Goal: Check status: Check status

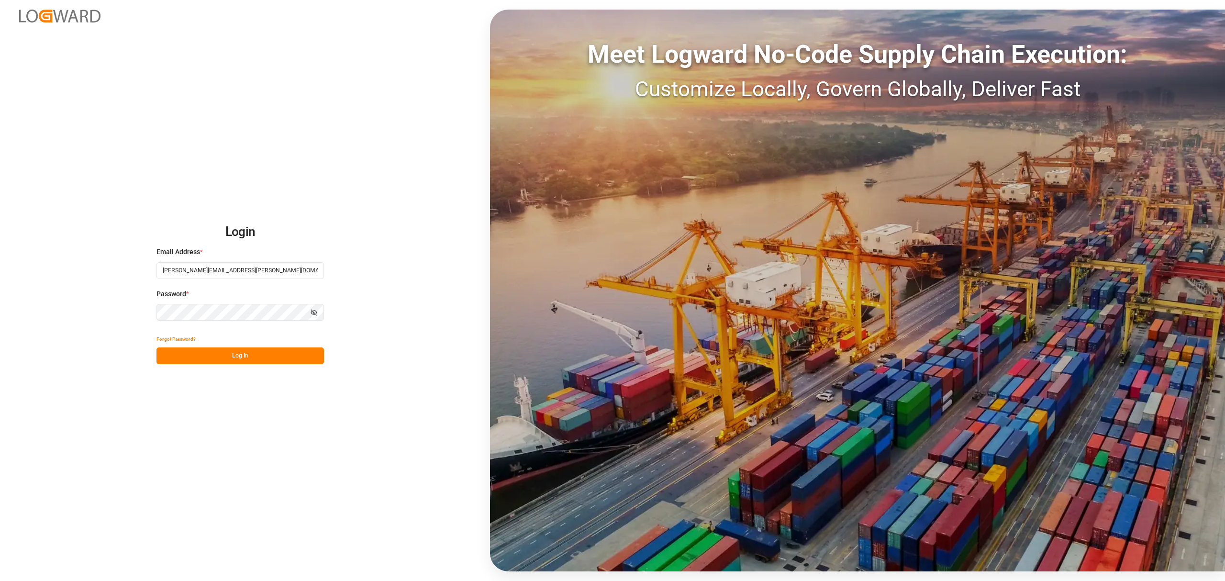
click at [283, 360] on button "Log In" at bounding box center [241, 356] width 168 height 17
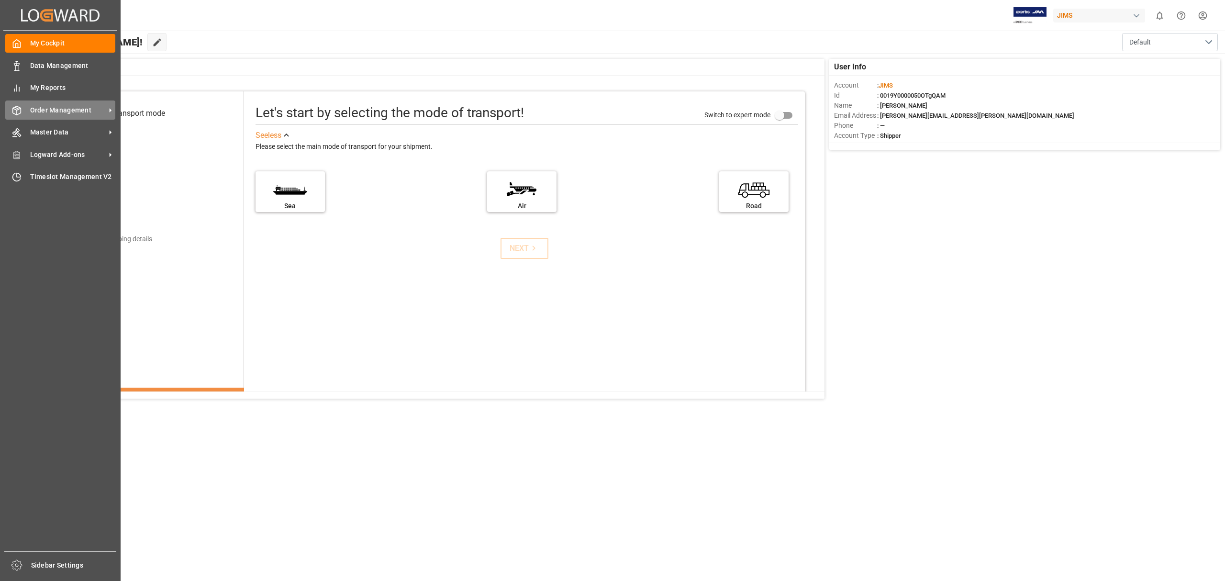
click at [79, 113] on span "Order Management" at bounding box center [68, 110] width 76 height 10
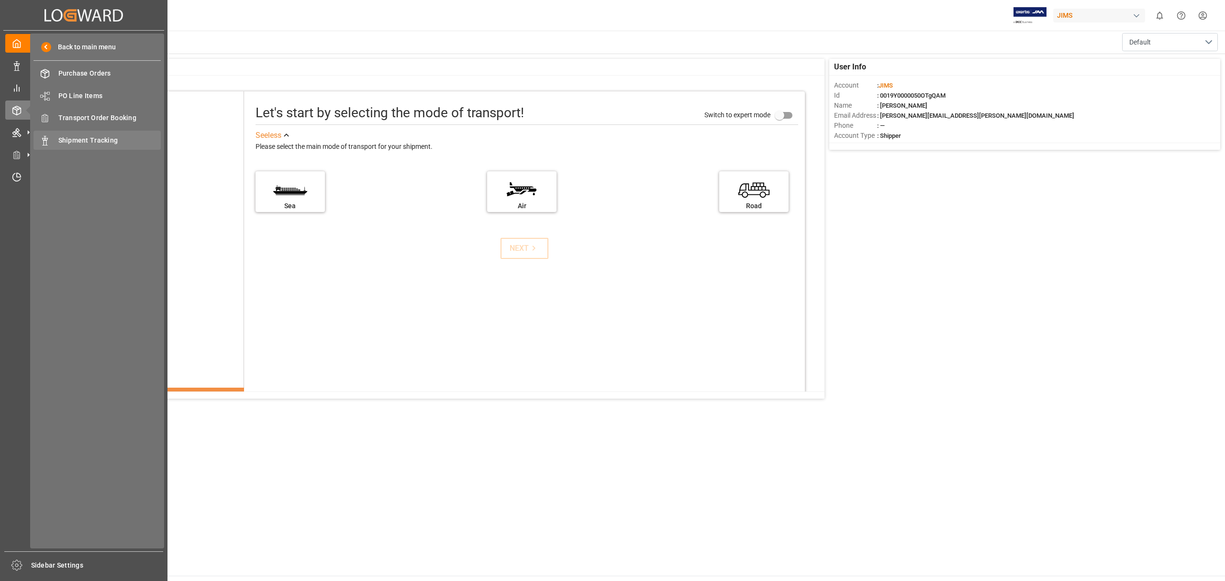
click at [111, 146] on div "Shipment Tracking Shipment Tracking" at bounding box center [97, 140] width 127 height 19
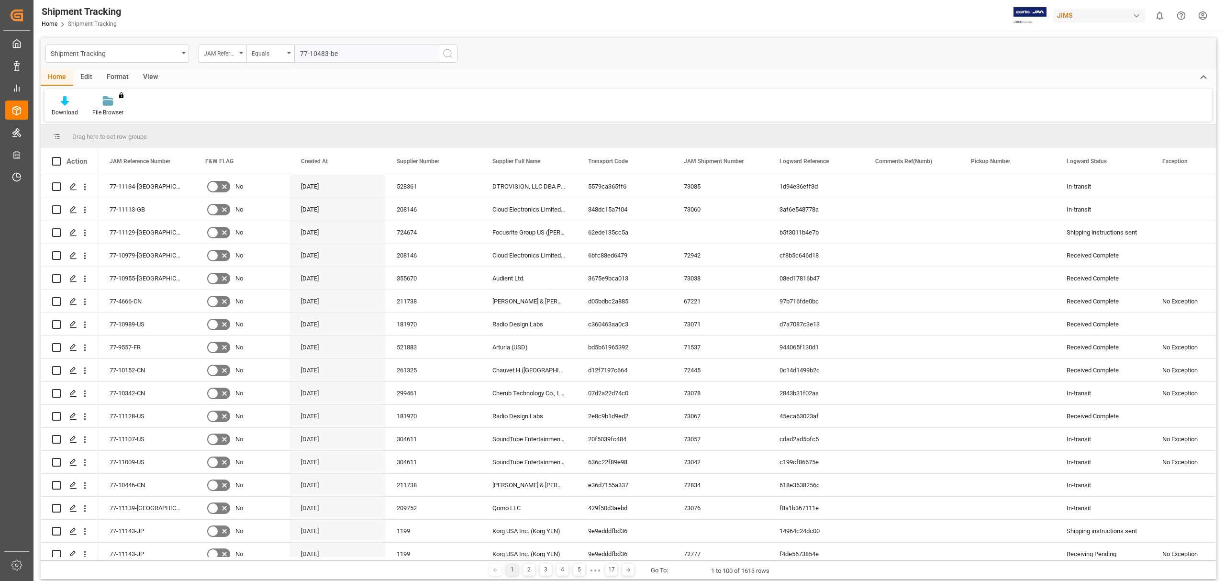
type input "77-10483-be"
click at [451, 50] on icon "search button" at bounding box center [447, 53] width 11 height 11
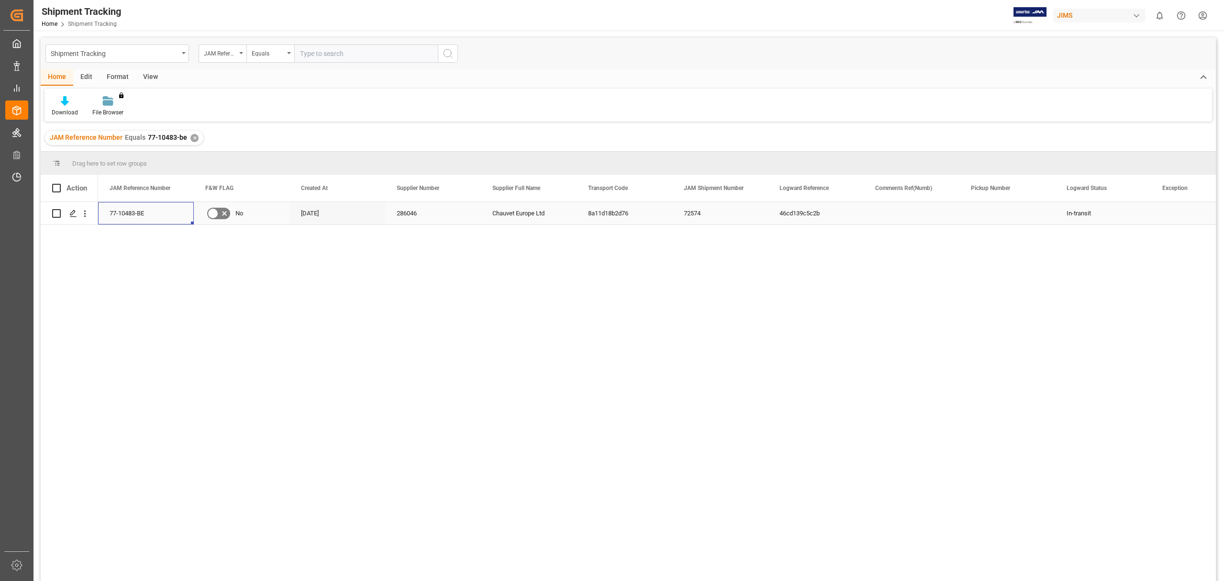
click at [129, 215] on div "77-10483-BE" at bounding box center [146, 213] width 96 height 22
click at [74, 214] on icon "Press SPACE to select this row." at bounding box center [73, 214] width 8 height 8
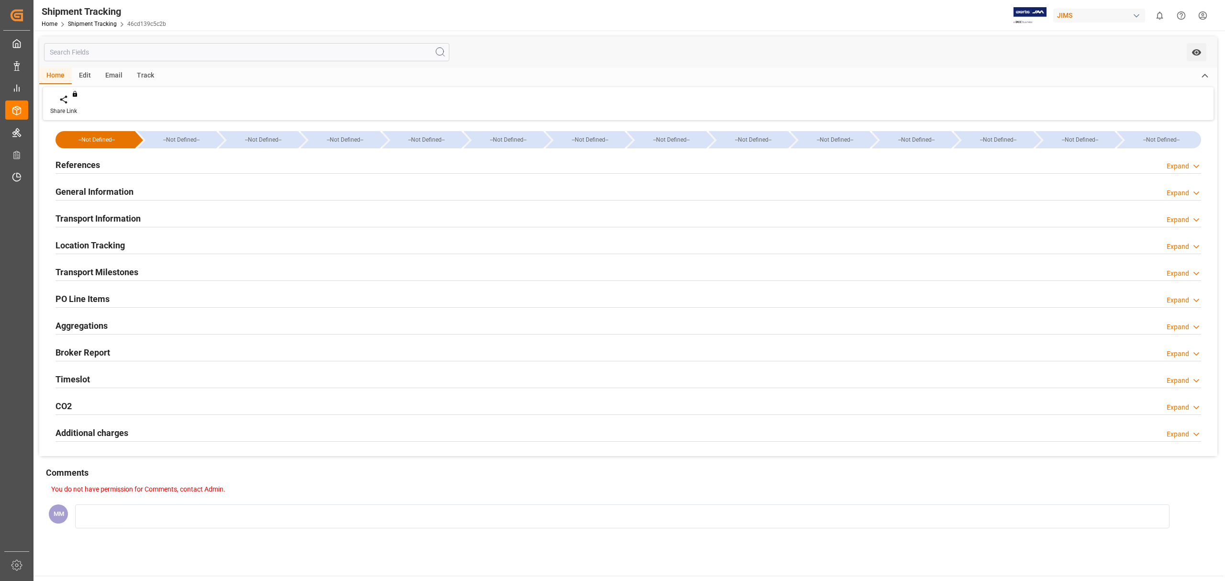
type input "[DATE] 00:00"
type input "[DATE]"
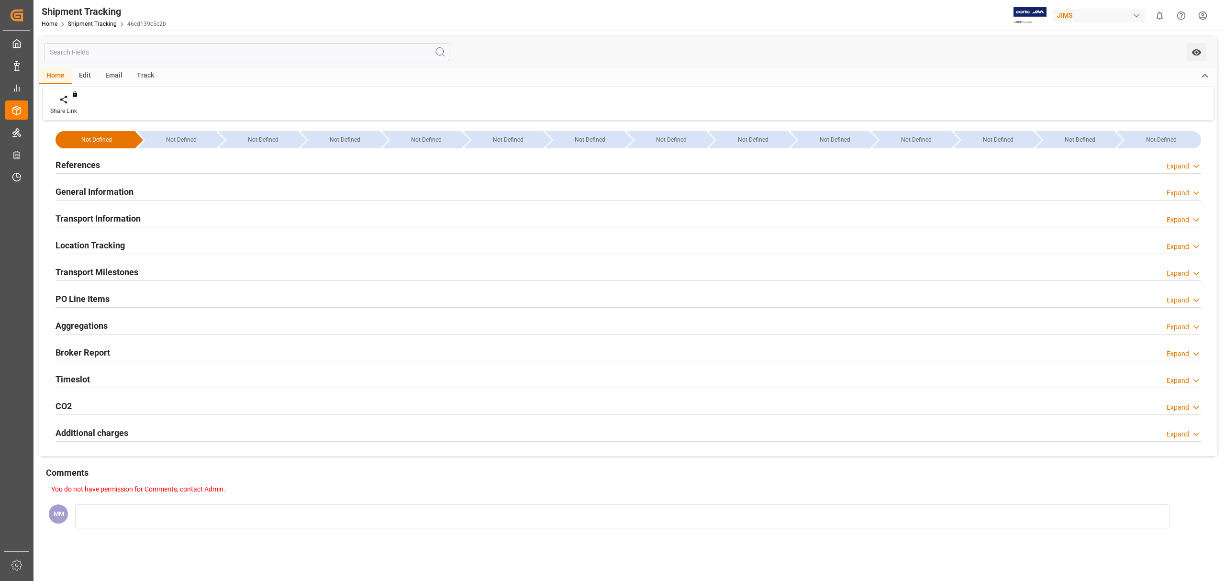
type input "[DATE] 00:00"
click at [99, 270] on h2 "Transport Milestones" at bounding box center [97, 272] width 83 height 13
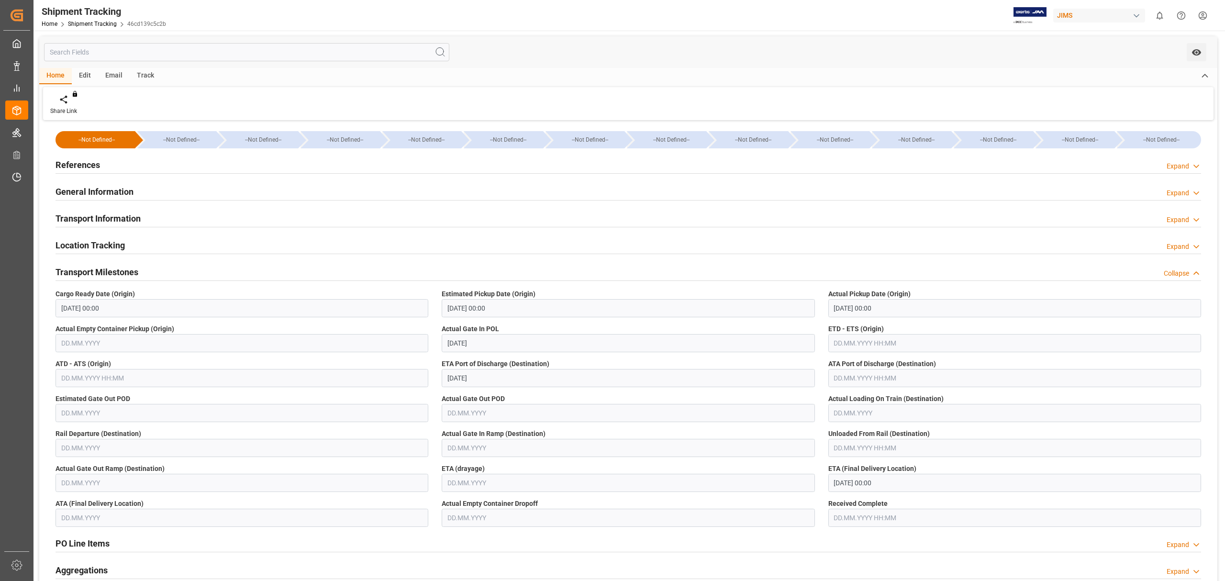
click at [133, 188] on h2 "General Information" at bounding box center [95, 191] width 78 height 13
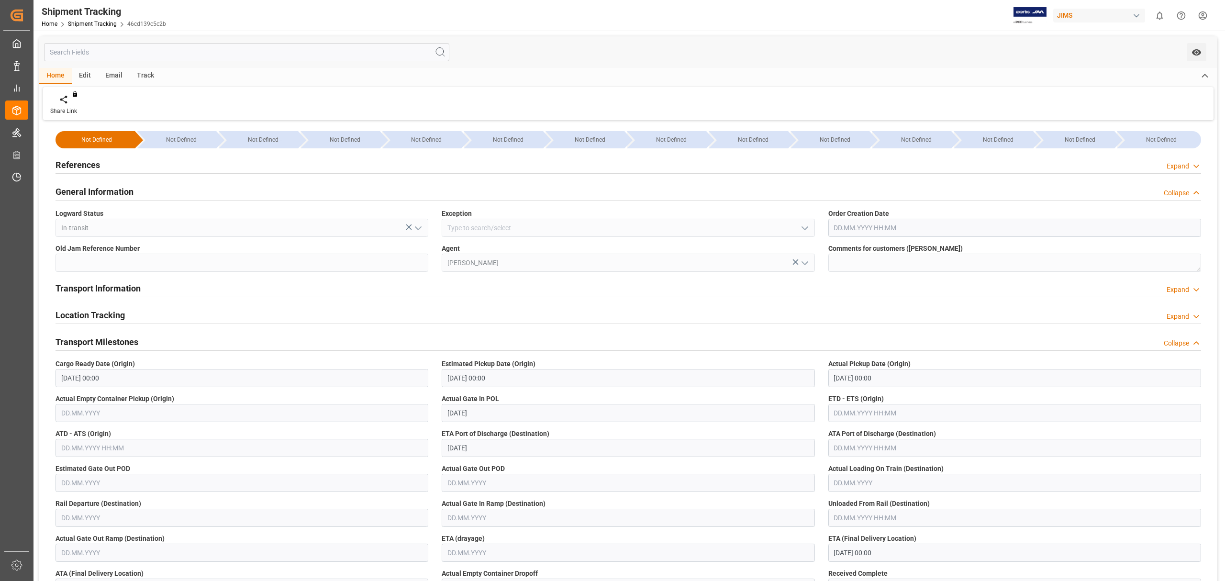
click at [110, 191] on h2 "General Information" at bounding box center [95, 191] width 78 height 13
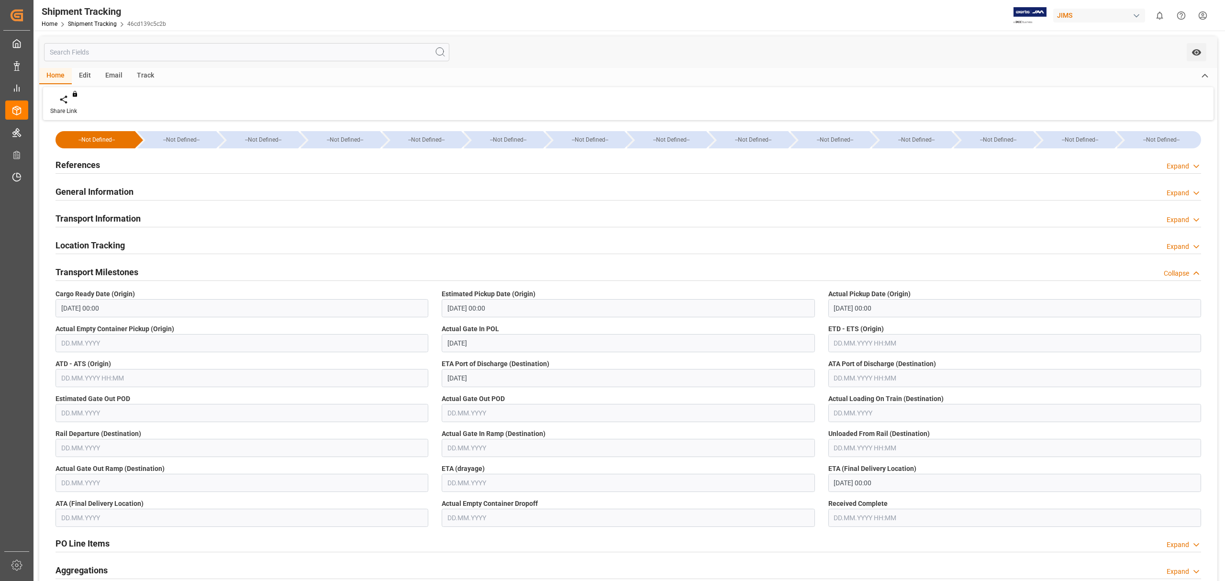
click at [127, 220] on h2 "Transport Information" at bounding box center [98, 218] width 85 height 13
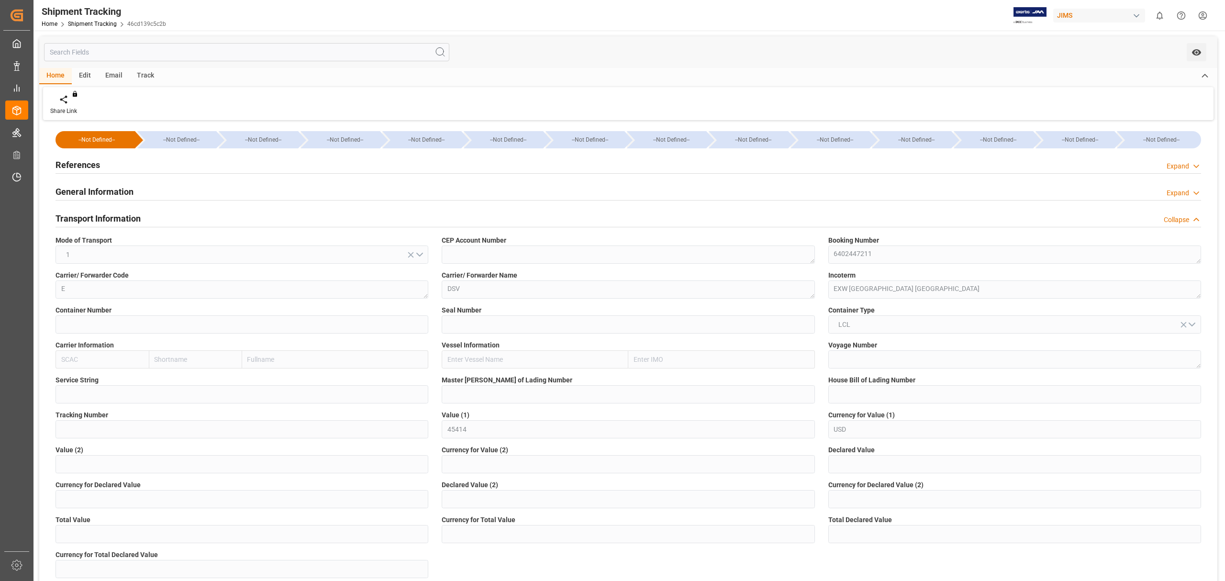
click at [122, 160] on div "References Expand" at bounding box center [629, 164] width 1146 height 18
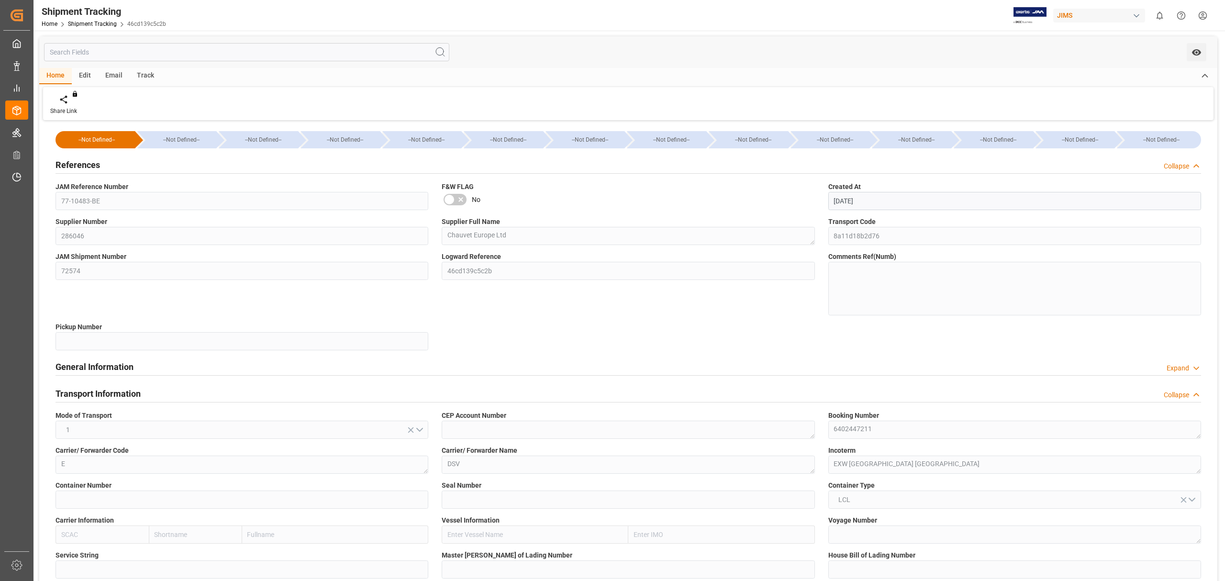
click at [127, 391] on h2 "Transport Information" at bounding box center [98, 393] width 85 height 13
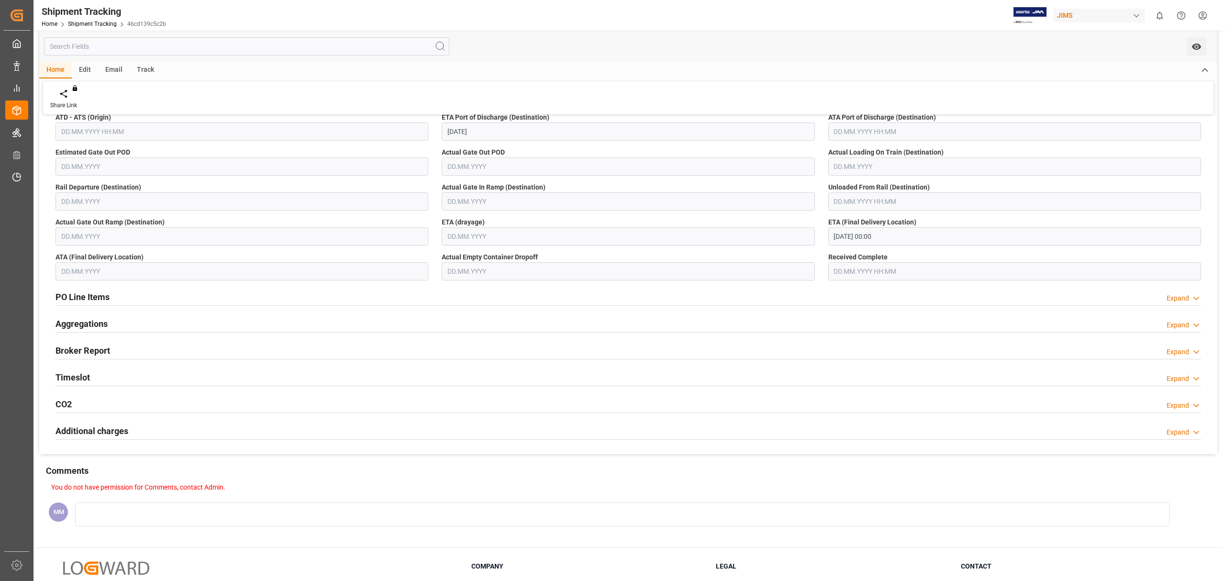
scroll to position [498, 0]
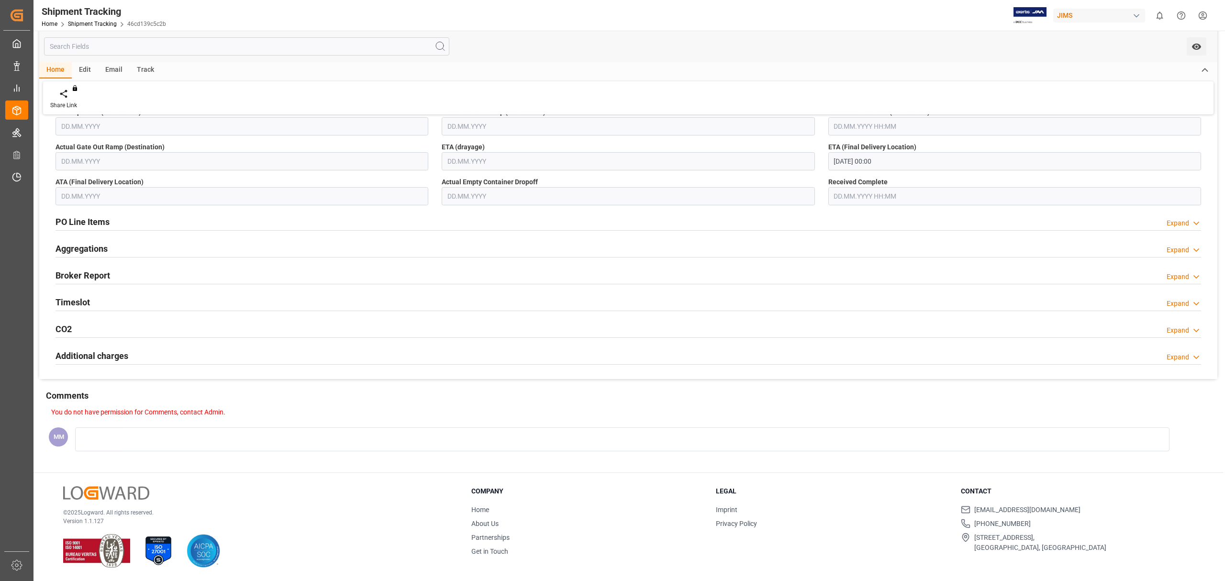
click at [97, 297] on div "Timeslot Expand" at bounding box center [629, 301] width 1146 height 18
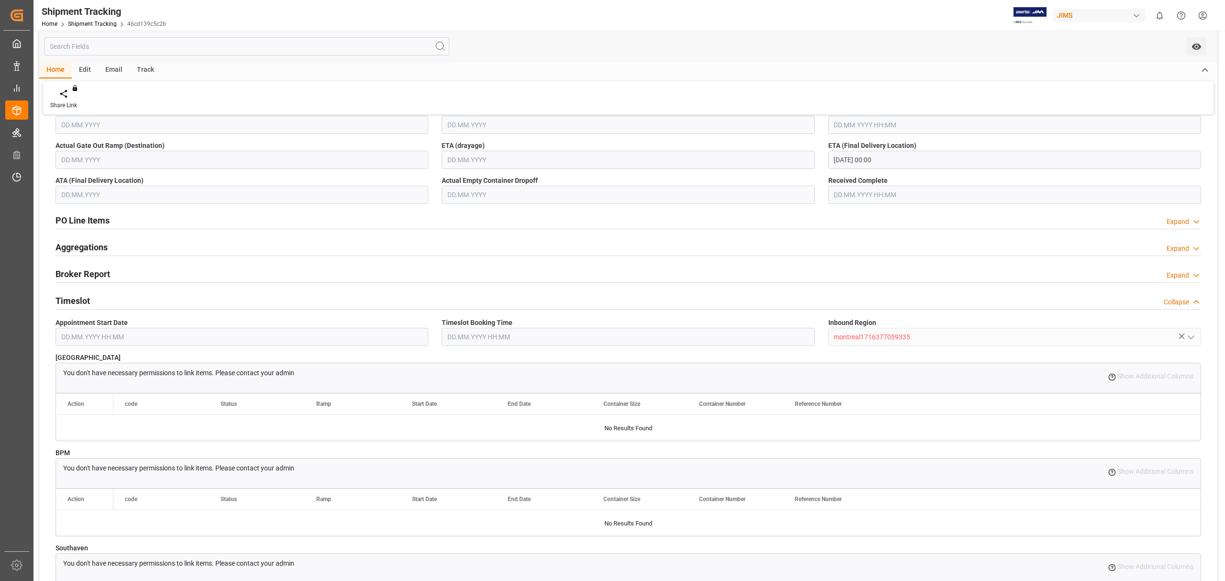
click at [97, 297] on div "Timeslot Collapse" at bounding box center [629, 300] width 1146 height 18
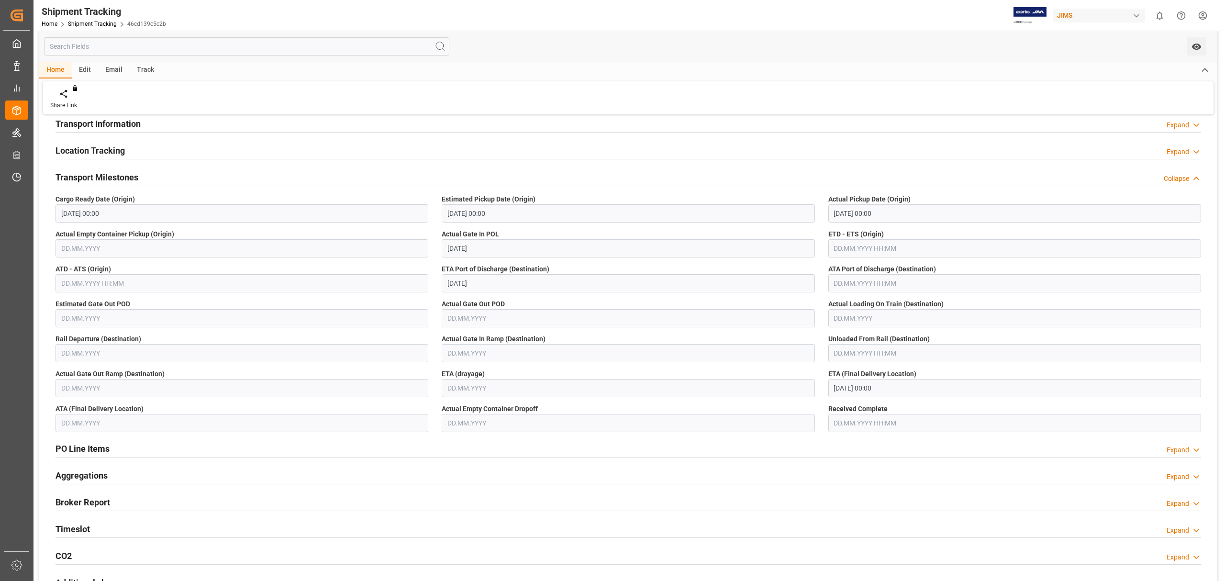
scroll to position [243, 0]
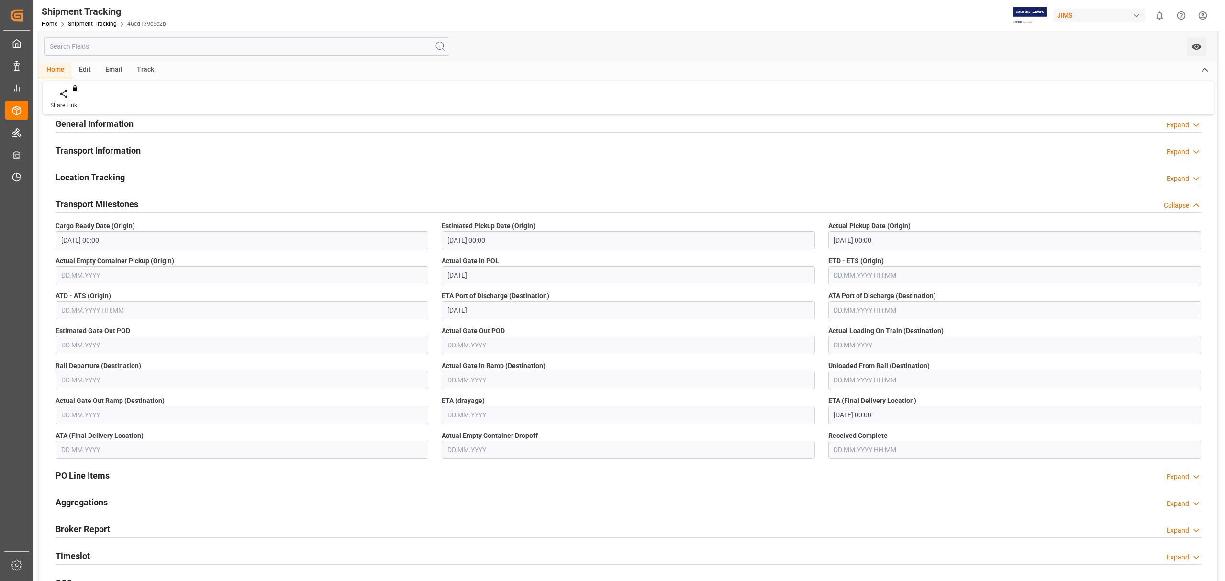
click at [127, 208] on h2 "Transport Milestones" at bounding box center [97, 204] width 83 height 13
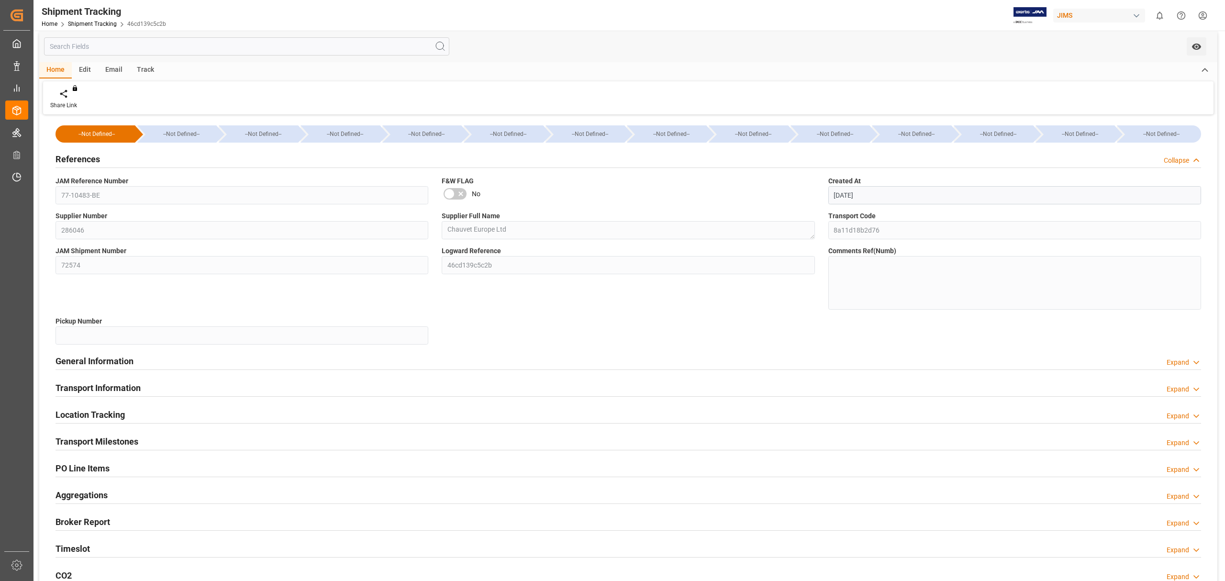
scroll to position [0, 0]
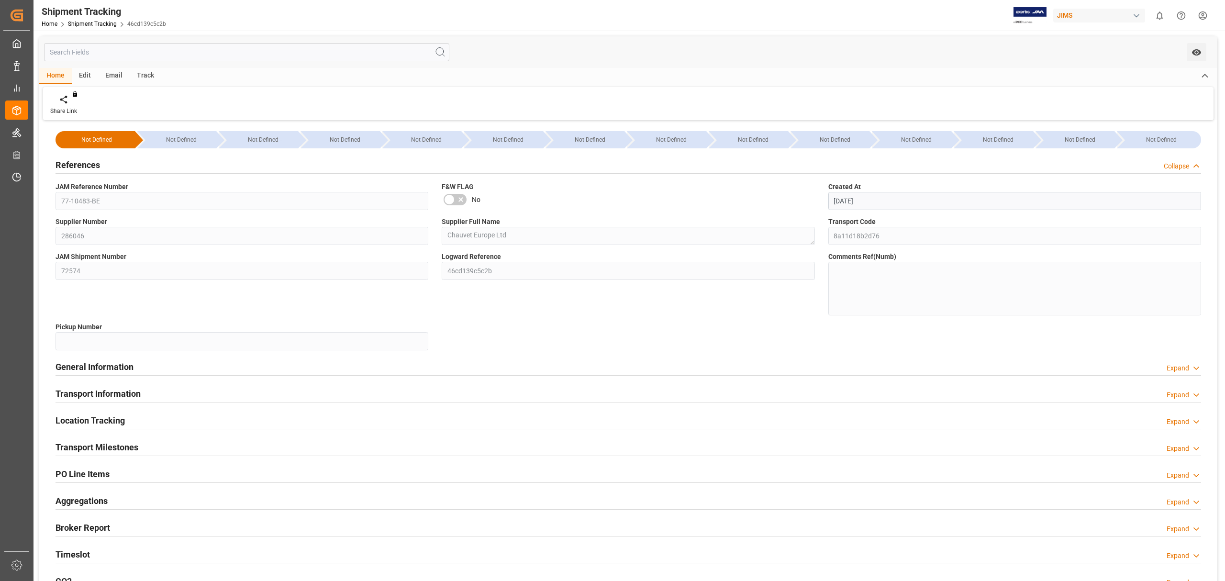
click at [1049, 305] on div "Comments Ref(Numb)" at bounding box center [1015, 283] width 386 height 70
click at [127, 445] on h2 "Transport Milestones" at bounding box center [97, 447] width 83 height 13
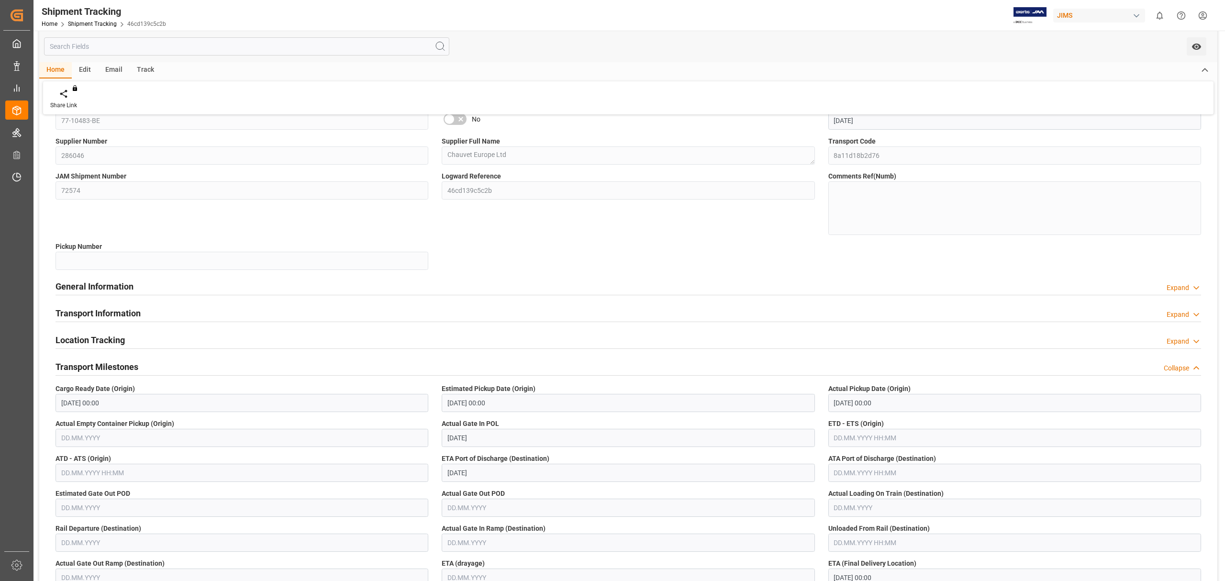
scroll to position [127, 0]
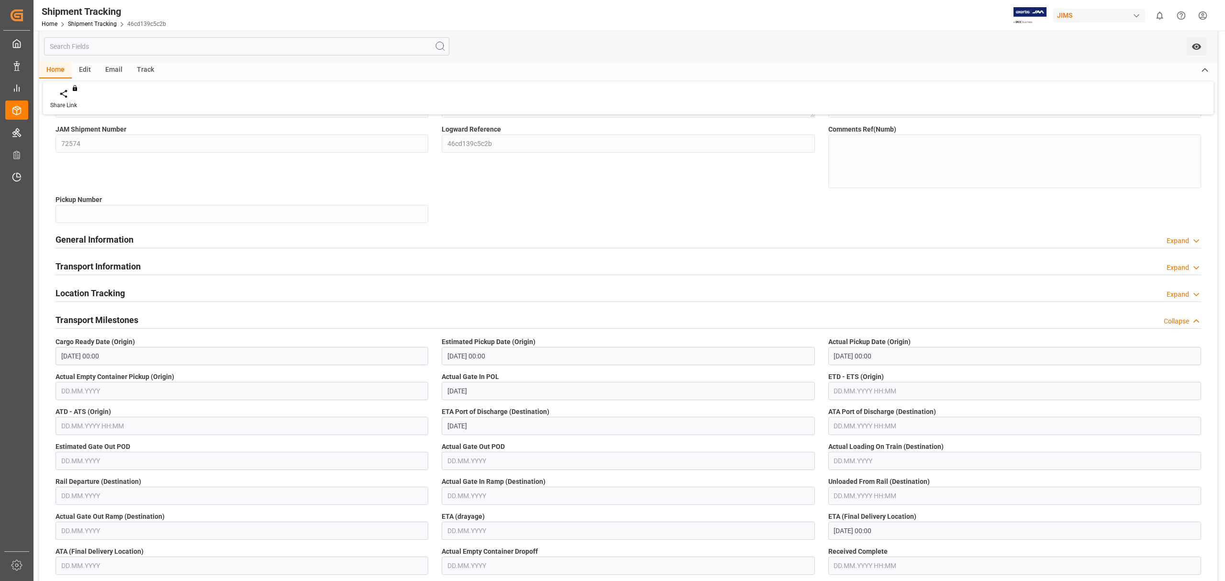
click at [133, 326] on h2 "Transport Milestones" at bounding box center [97, 320] width 83 height 13
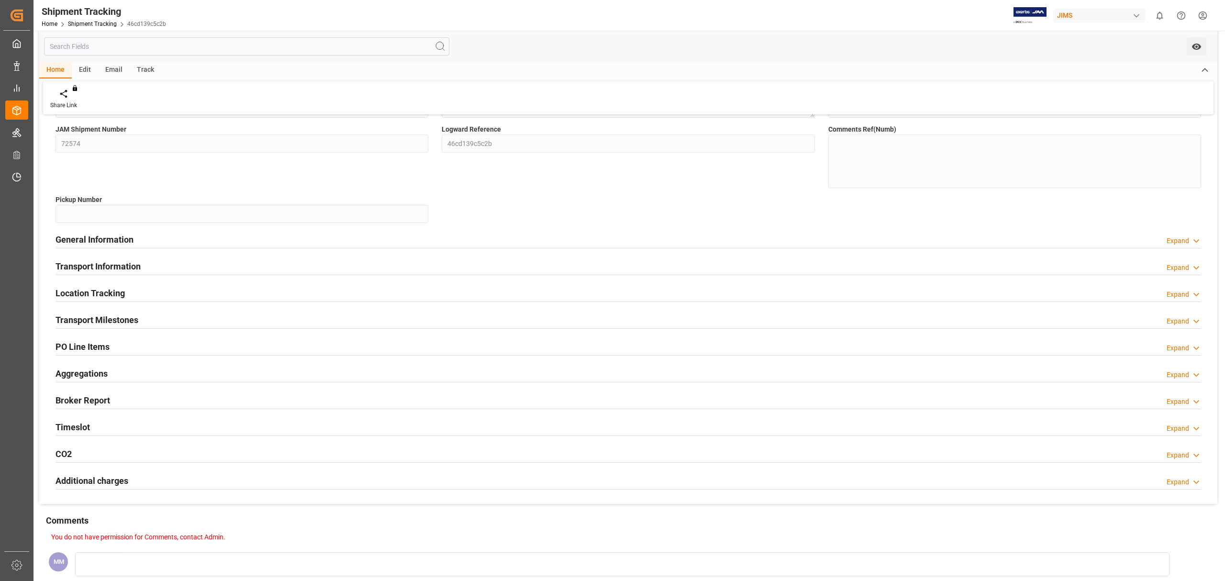
click at [137, 339] on div "PO Line Items Expand" at bounding box center [629, 346] width 1146 height 18
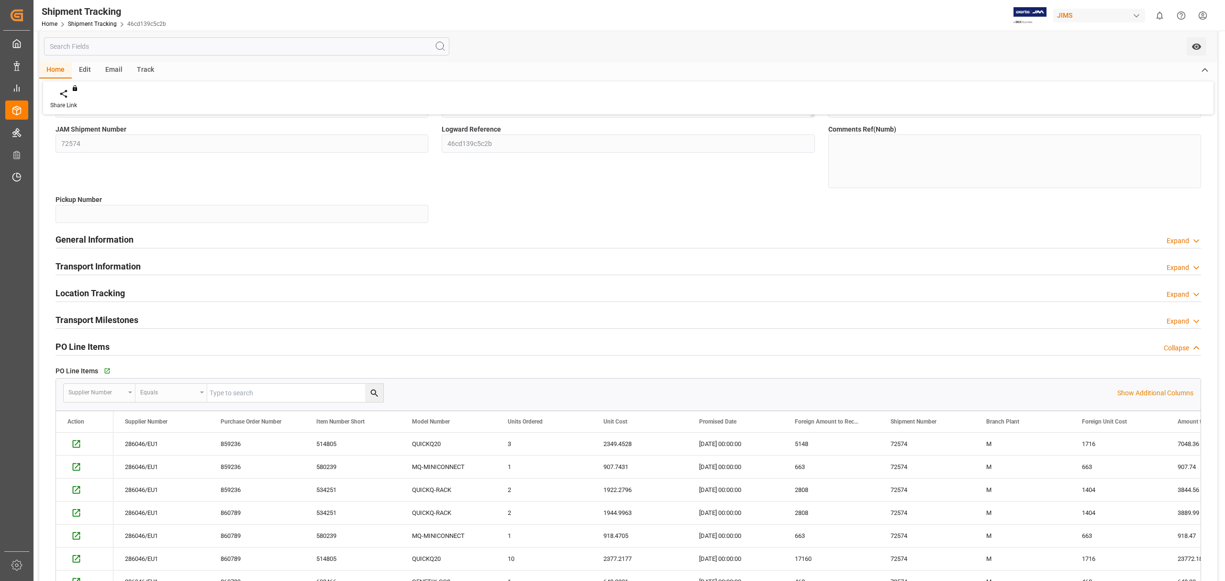
click at [98, 340] on div "PO Line Items" at bounding box center [83, 346] width 54 height 18
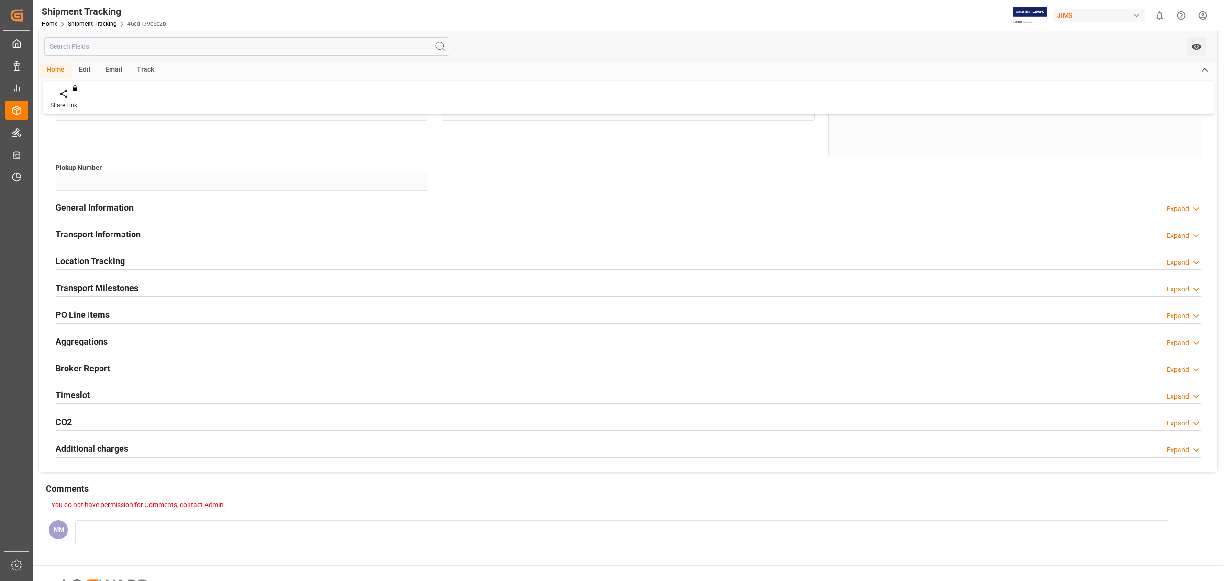
scroll to position [254, 0]
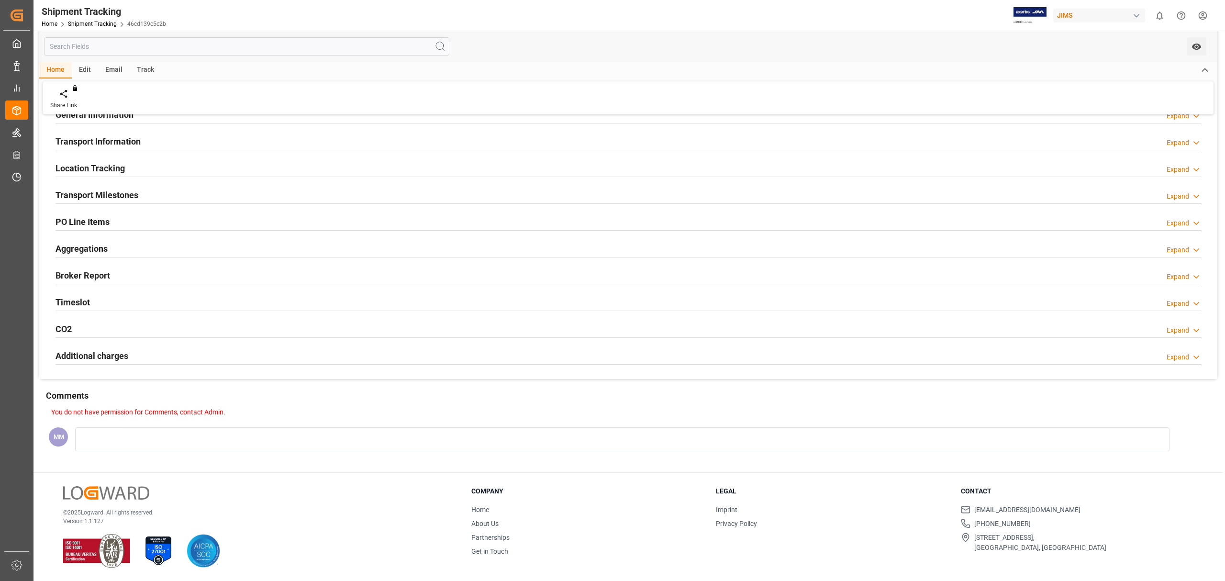
drag, startPoint x: 677, startPoint y: 429, endPoint x: 674, endPoint y: 418, distance: 11.3
click at [677, 429] on div "You do not have permission for Comments, contact Admin. MM" at bounding box center [628, 436] width 1178 height 59
click at [127, 185] on div "Transport Milestones" at bounding box center [97, 194] width 83 height 18
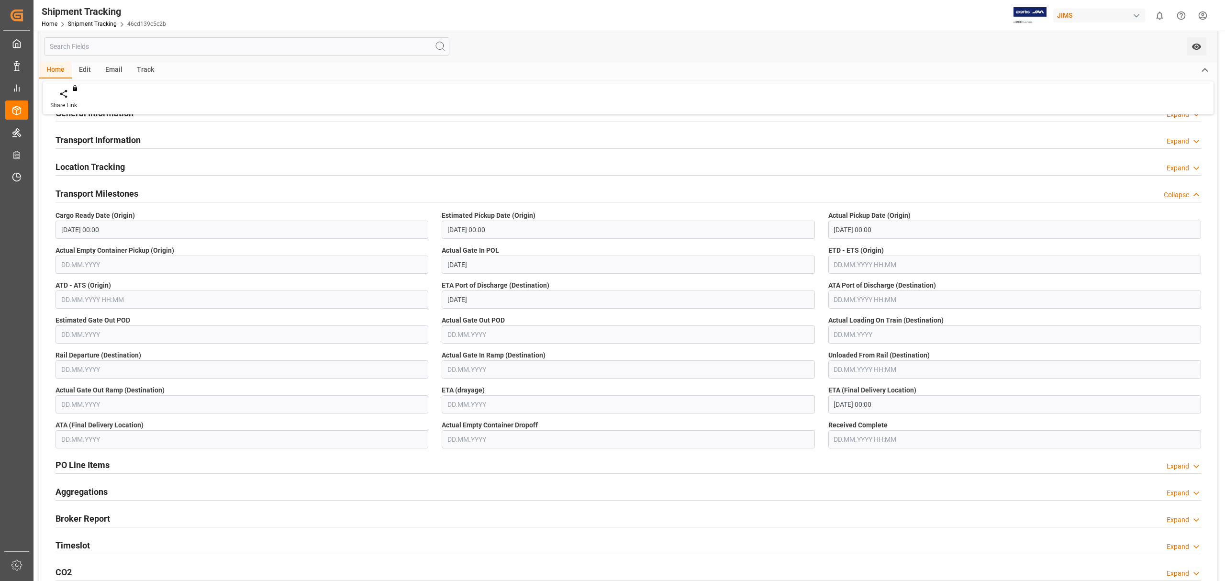
click at [996, 99] on div "Share Link You don't have permission for this feature. Contact admin." at bounding box center [628, 97] width 1171 height 33
click at [257, 145] on div "Transport Information Expand" at bounding box center [629, 139] width 1146 height 18
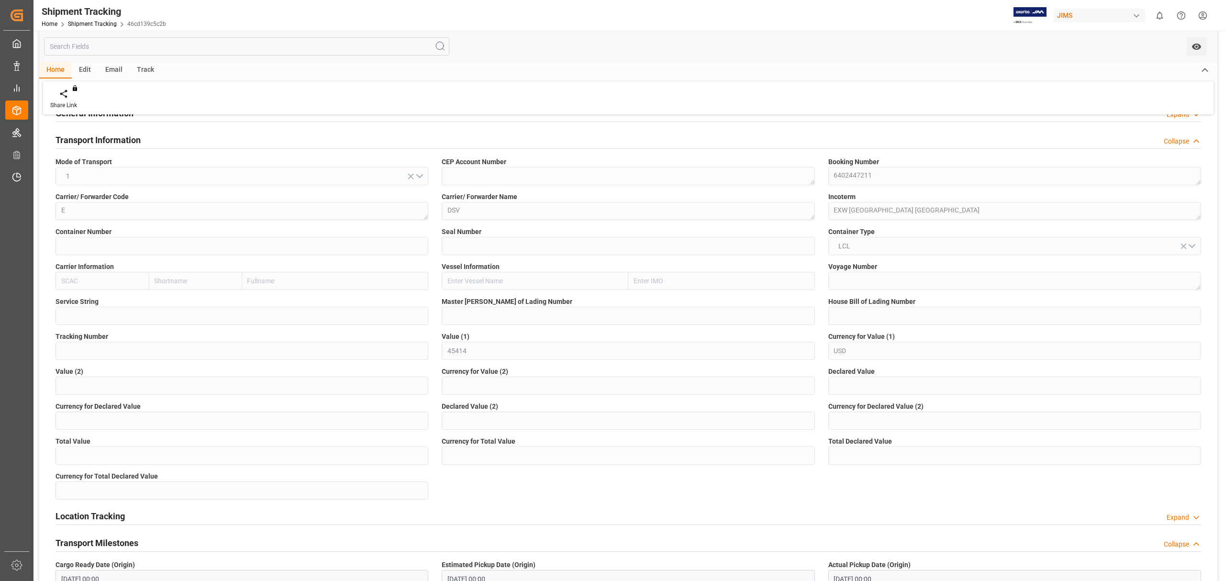
click at [267, 142] on div "Transport Information Collapse" at bounding box center [629, 139] width 1146 height 18
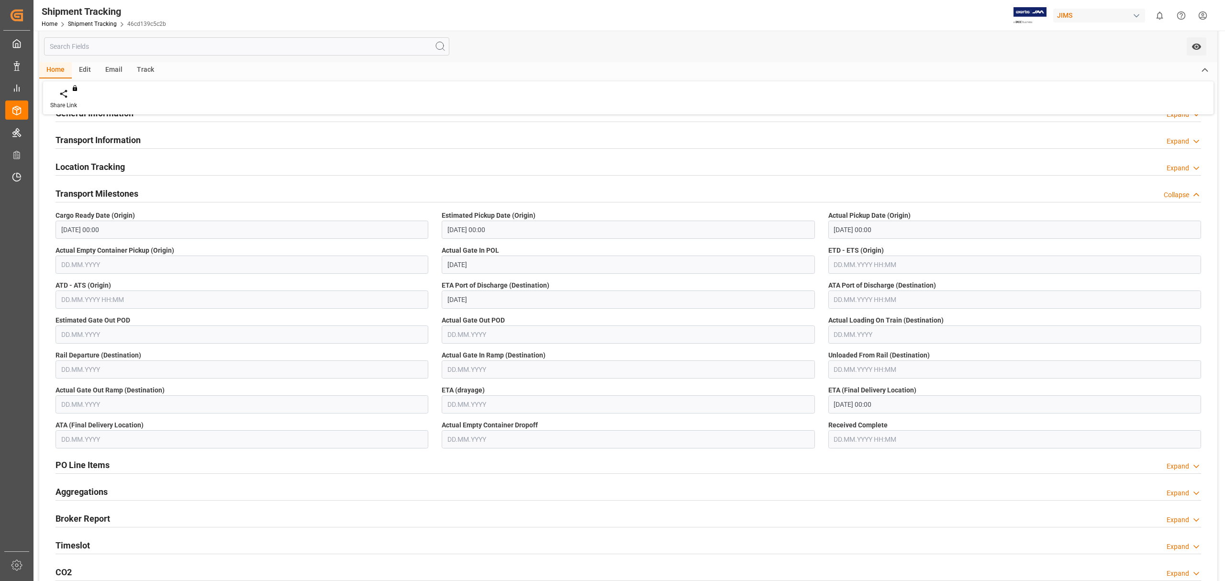
click at [267, 142] on div "Transport Information Expand" at bounding box center [629, 139] width 1146 height 18
